Goal: Task Accomplishment & Management: Use online tool/utility

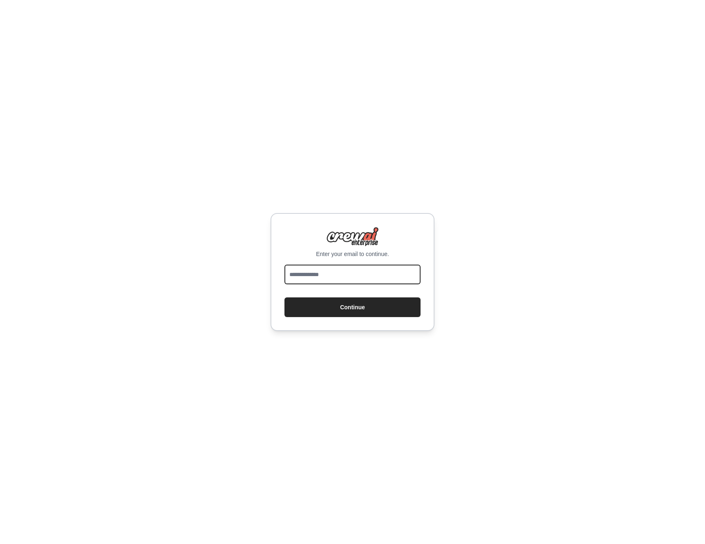
click at [339, 272] on input "email" at bounding box center [353, 275] width 136 height 20
click at [234, 310] on div "Enter your email to continue. Continue" at bounding box center [352, 272] width 705 height 544
click at [216, 242] on div "Enter your email to continue. Continue" at bounding box center [352, 272] width 705 height 544
click at [345, 308] on button "Continue" at bounding box center [353, 308] width 136 height 20
click at [341, 271] on input "email" at bounding box center [353, 275] width 136 height 20
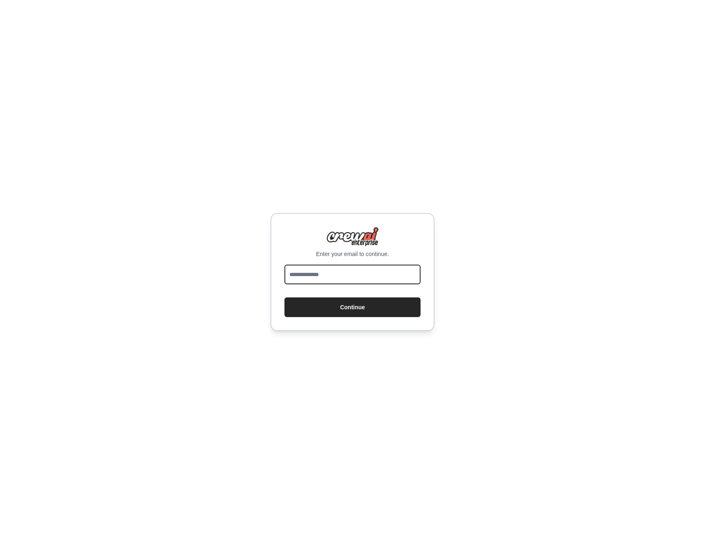
type input "**********"
click at [339, 277] on input "**********" at bounding box center [353, 275] width 136 height 20
click at [336, 275] on input "email" at bounding box center [353, 275] width 136 height 20
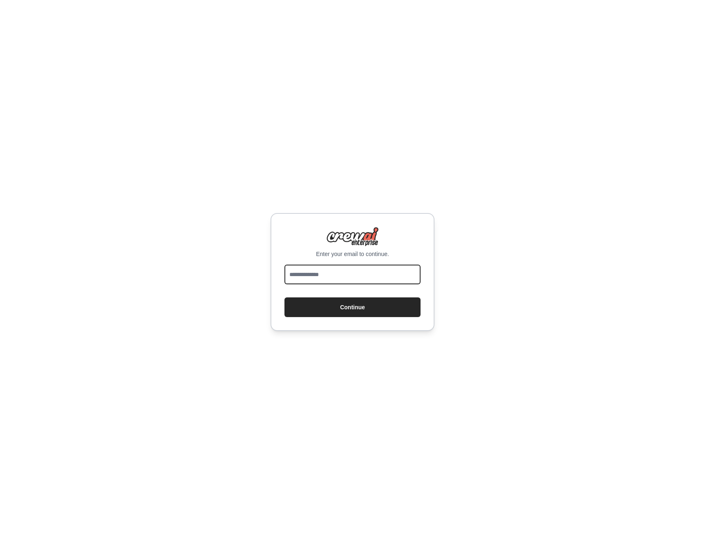
type input "**********"
click at [331, 312] on button "Continue" at bounding box center [353, 308] width 136 height 20
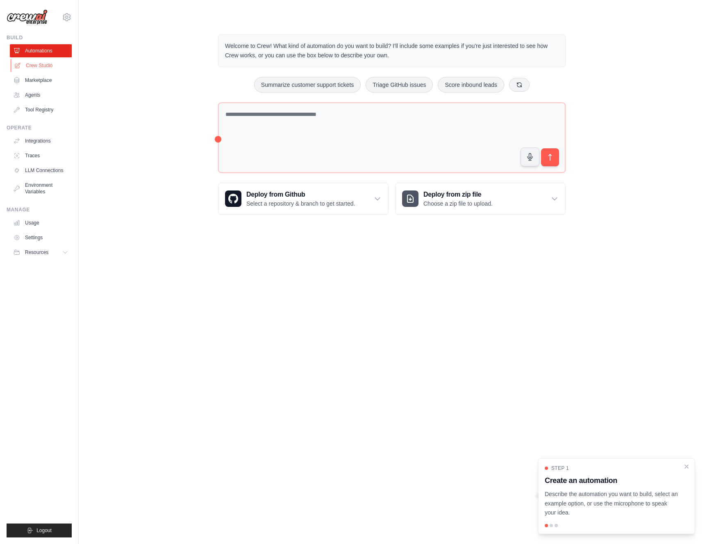
click at [41, 66] on link "Crew Studio" at bounding box center [42, 65] width 62 height 13
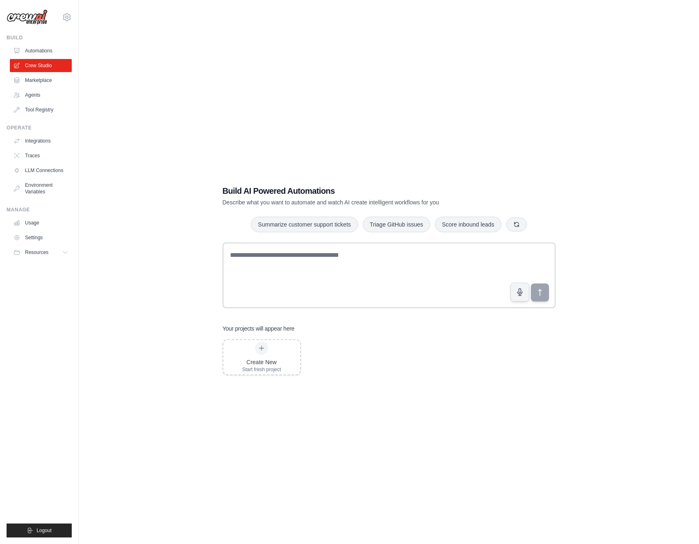
click at [429, 133] on div "Build AI Powered Automations Describe what you want to automate and watch AI cr…" at bounding box center [389, 280] width 594 height 544
click at [41, 225] on link "Usage" at bounding box center [42, 222] width 62 height 13
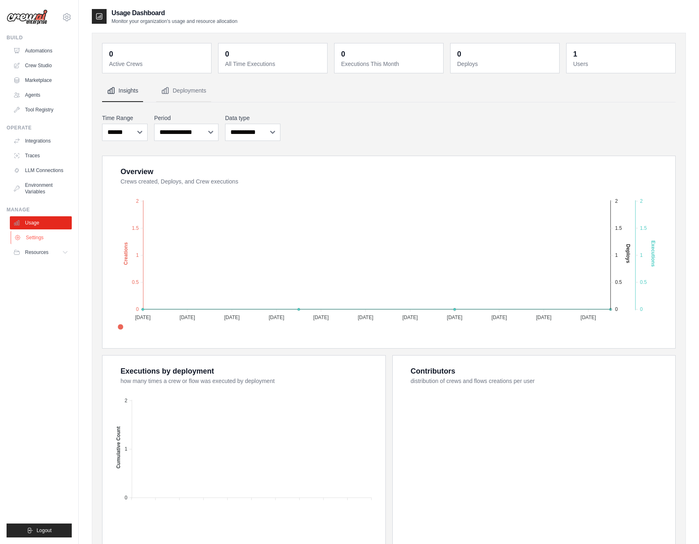
click at [41, 239] on link "Settings" at bounding box center [42, 237] width 62 height 13
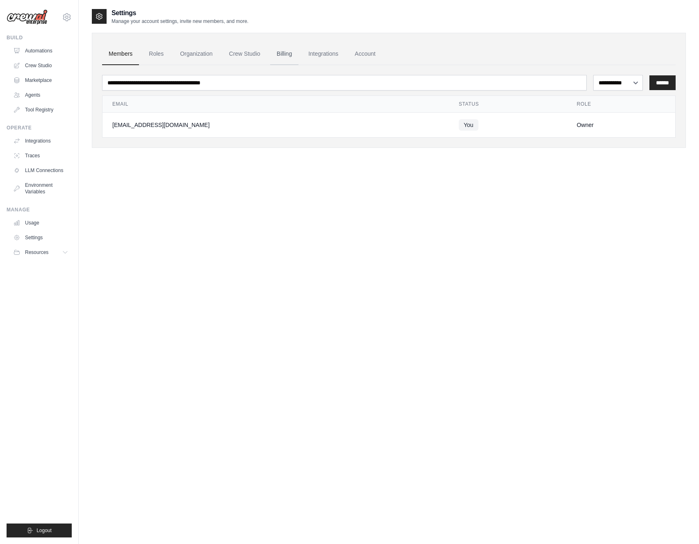
click at [280, 64] on link "Billing" at bounding box center [284, 54] width 28 height 22
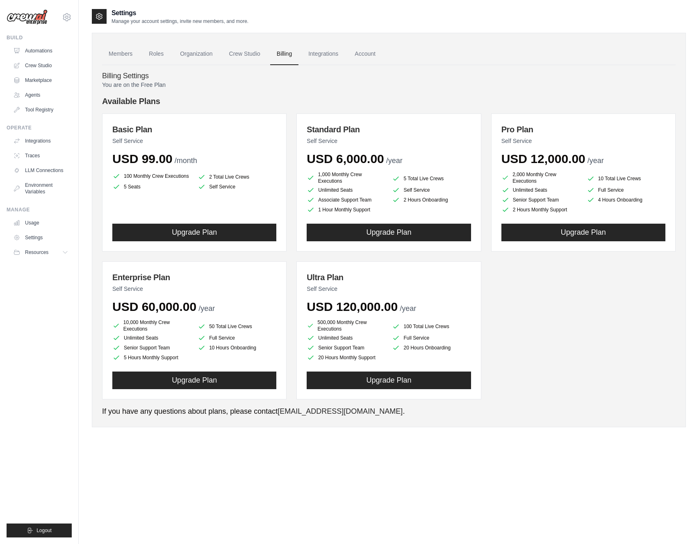
click at [130, 87] on p "You are on the Free Plan" at bounding box center [389, 85] width 574 height 8
click at [131, 84] on p "You are on the Free Plan" at bounding box center [389, 85] width 574 height 8
click at [285, 86] on p "You are on the Free Plan" at bounding box center [389, 85] width 574 height 8
click at [53, 68] on link "Crew Studio" at bounding box center [42, 65] width 62 height 13
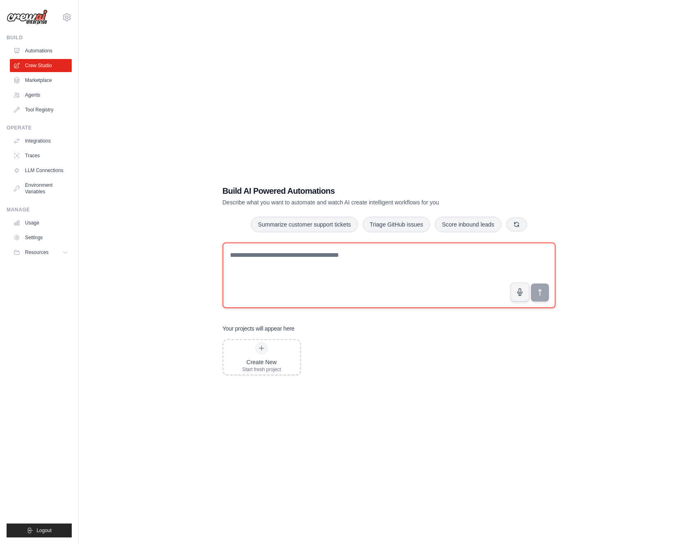
click at [280, 285] on textarea at bounding box center [389, 276] width 333 height 66
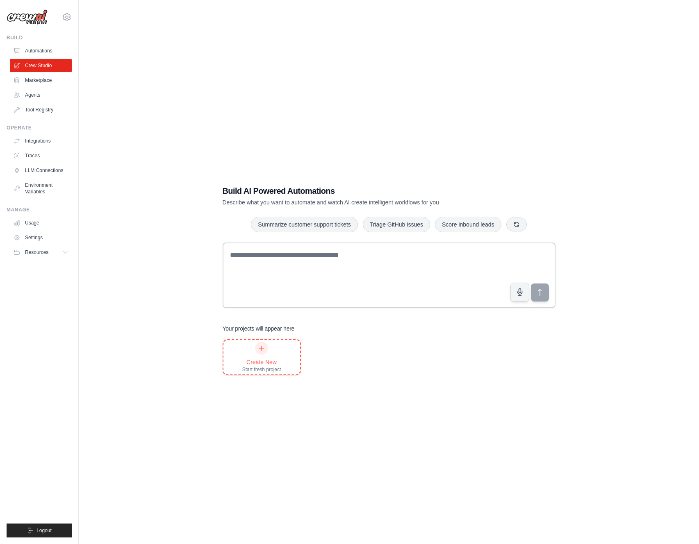
click at [273, 354] on div "Create New Start fresh project" at bounding box center [261, 357] width 39 height 31
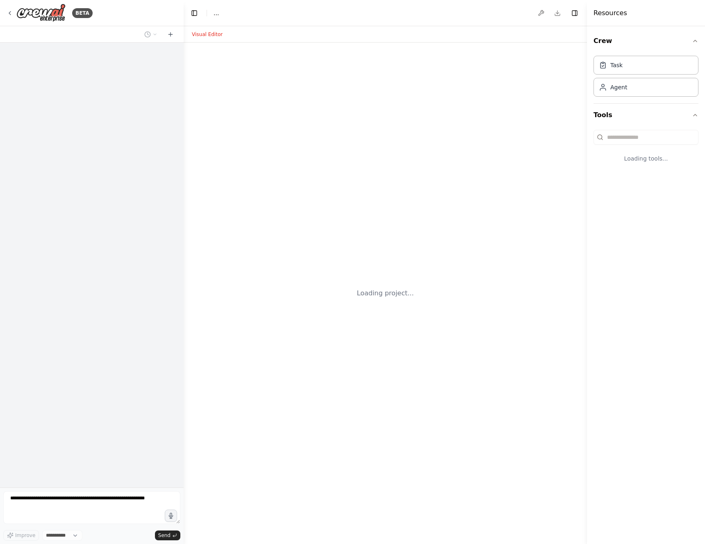
select select "****"
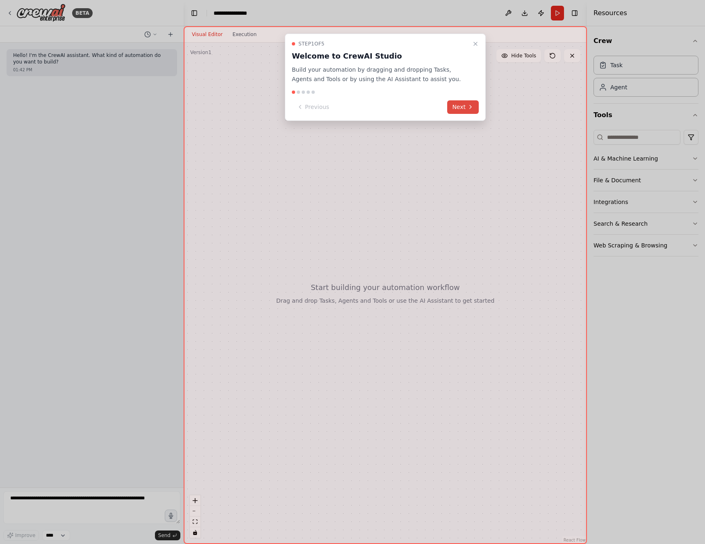
click at [466, 104] on button "Next" at bounding box center [463, 107] width 32 height 14
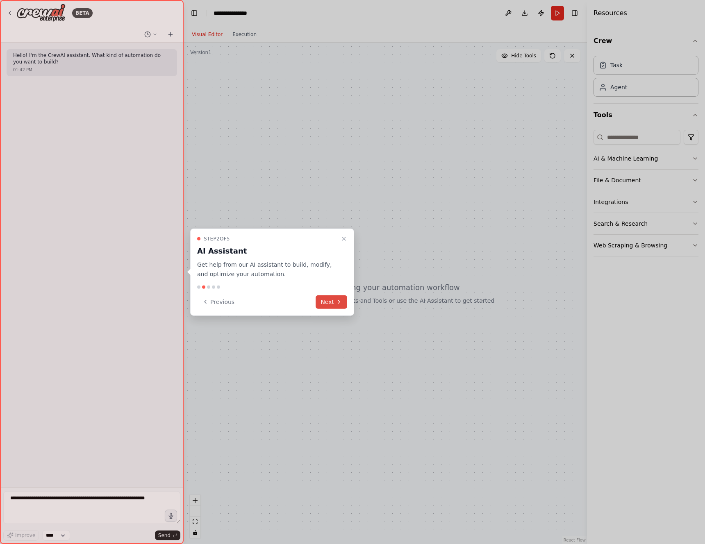
click at [332, 305] on button "Next" at bounding box center [332, 302] width 32 height 14
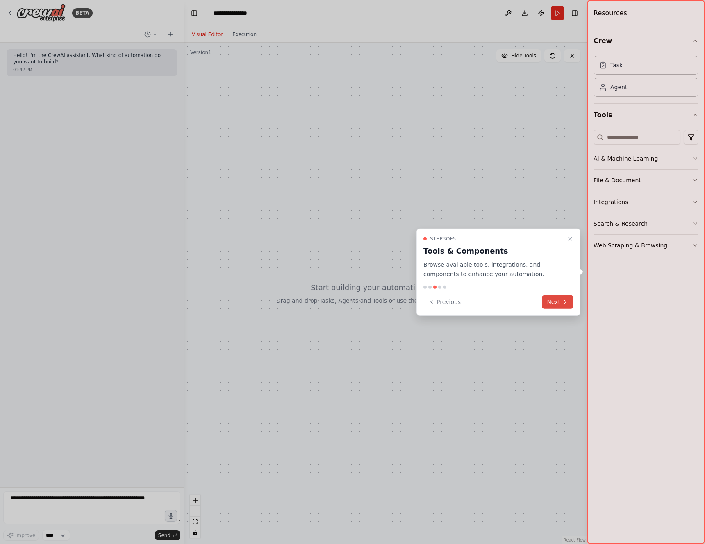
click at [553, 303] on button "Next" at bounding box center [558, 302] width 32 height 14
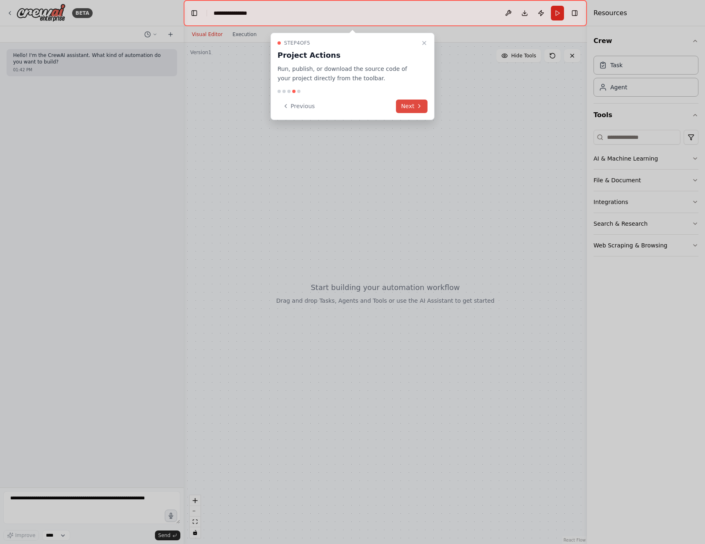
click at [402, 102] on button "Next" at bounding box center [412, 107] width 32 height 14
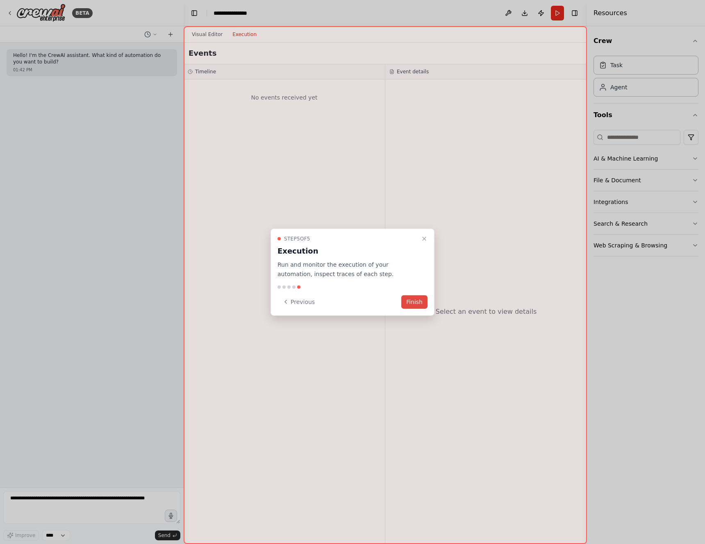
click at [413, 304] on button "Finish" at bounding box center [414, 302] width 26 height 14
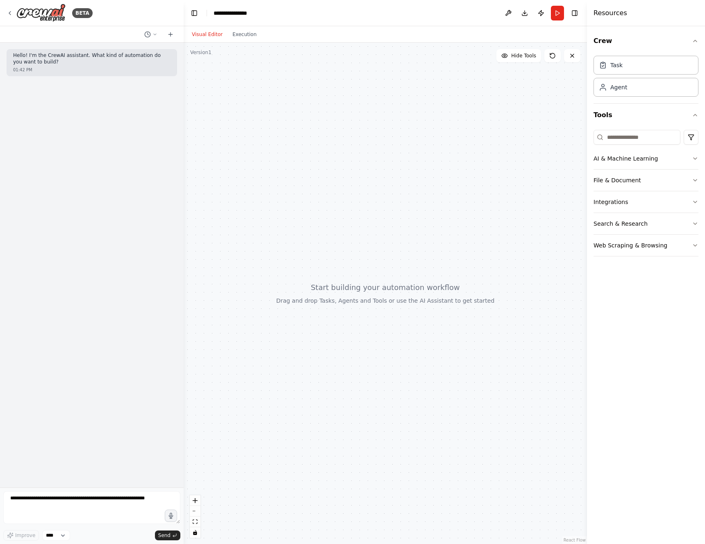
click at [469, 167] on div at bounding box center [385, 294] width 403 height 502
click at [240, 33] on button "Execution" at bounding box center [245, 35] width 34 height 10
click at [207, 35] on button "Visual Editor" at bounding box center [207, 35] width 41 height 10
click at [644, 155] on button "AI & Machine Learning" at bounding box center [646, 158] width 105 height 21
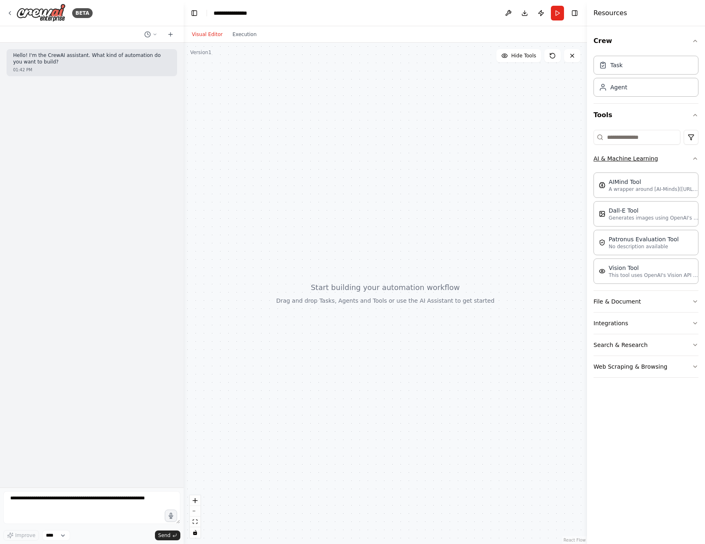
click at [646, 157] on button "AI & Machine Learning" at bounding box center [646, 158] width 105 height 21
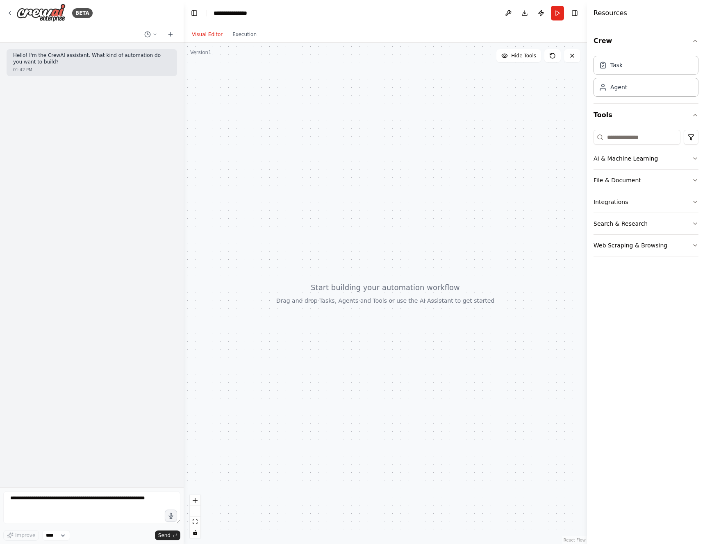
click at [287, 128] on div at bounding box center [385, 294] width 403 height 502
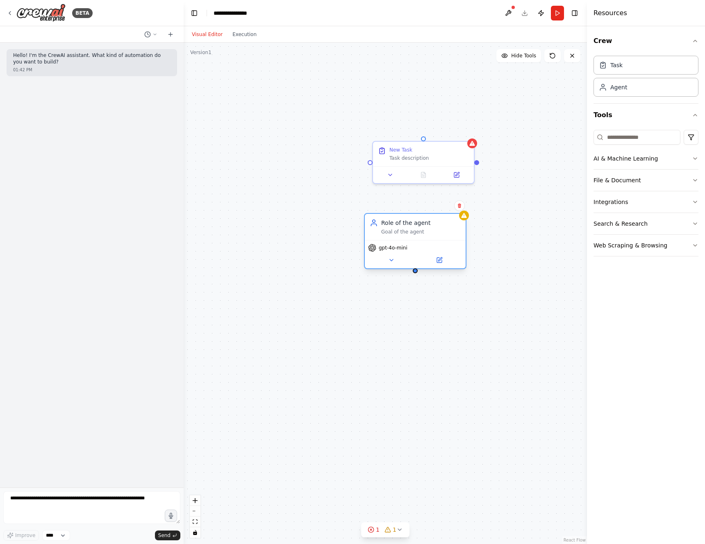
drag, startPoint x: 351, startPoint y: 202, endPoint x: 408, endPoint y: 230, distance: 62.9
click at [408, 230] on div "Role of the agent Goal of the agent" at bounding box center [421, 227] width 80 height 16
click at [459, 208] on icon at bounding box center [459, 205] width 5 height 5
click at [435, 205] on button "Confirm" at bounding box center [436, 206] width 29 height 10
click at [460, 165] on div at bounding box center [423, 173] width 101 height 17
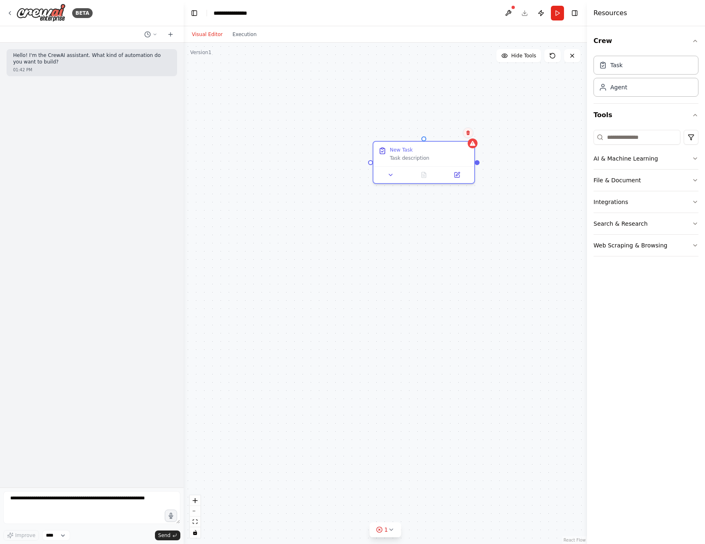
click at [469, 133] on icon at bounding box center [468, 132] width 5 height 5
click at [467, 132] on icon at bounding box center [468, 133] width 3 height 5
click at [437, 132] on button "Confirm" at bounding box center [444, 133] width 29 height 10
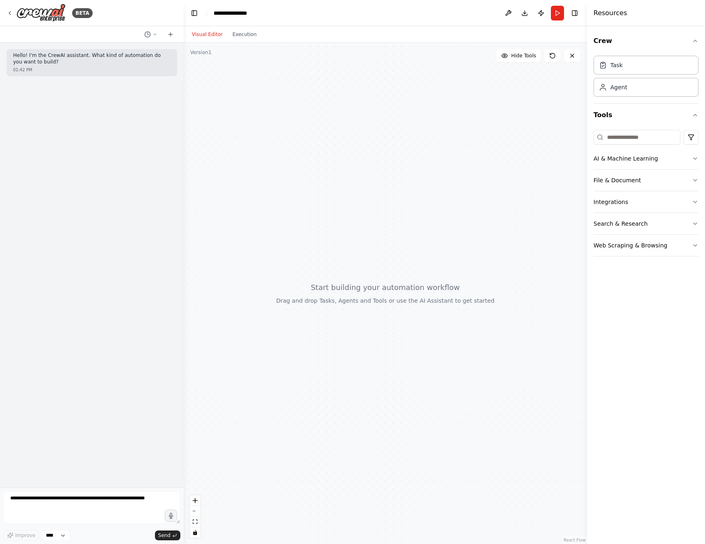
click at [424, 235] on div at bounding box center [385, 294] width 403 height 502
click at [441, 201] on div at bounding box center [385, 294] width 403 height 502
click at [426, 77] on div at bounding box center [385, 294] width 403 height 502
